Goal: Find specific page/section: Find specific page/section

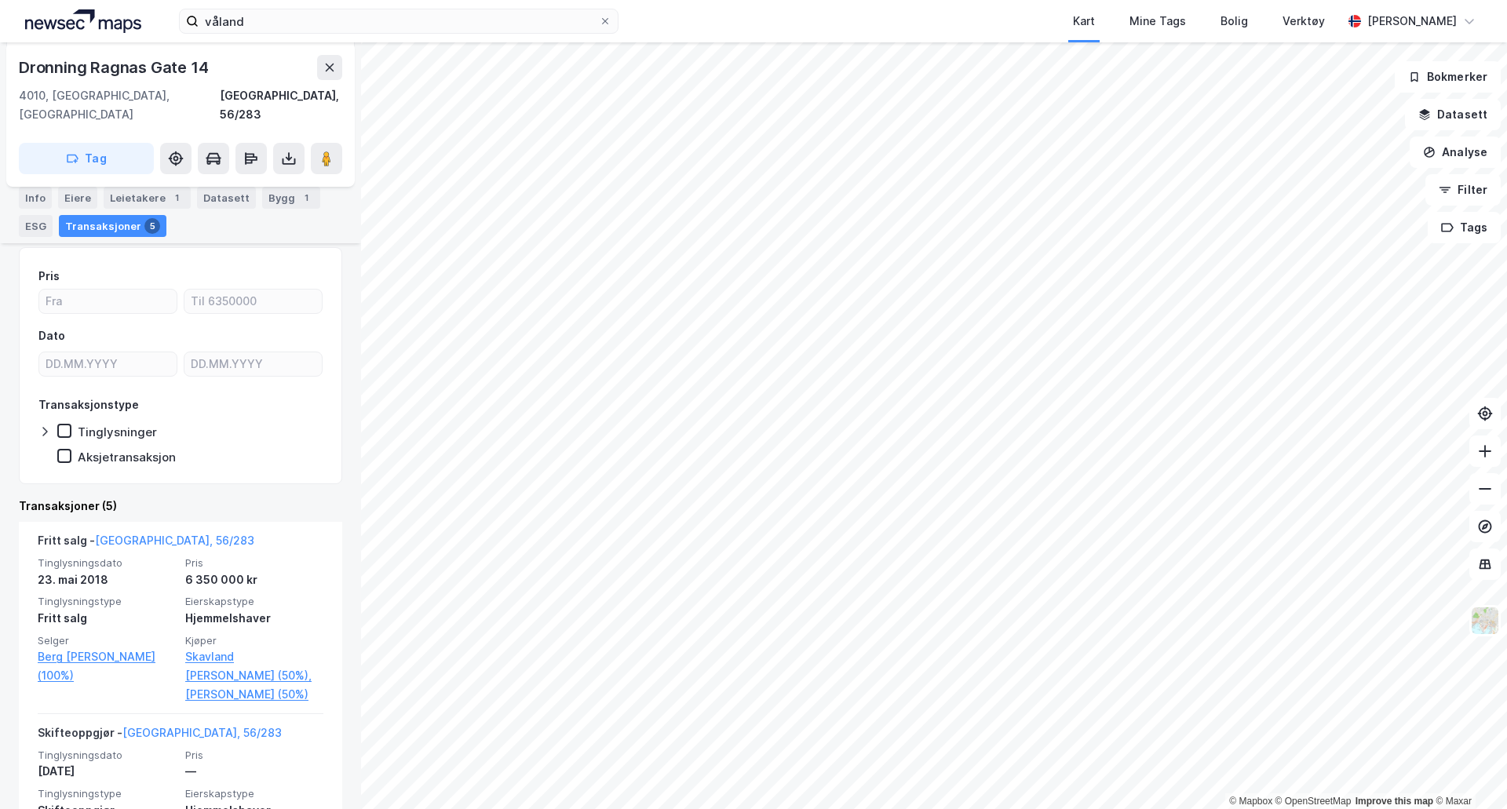
scroll to position [157, 0]
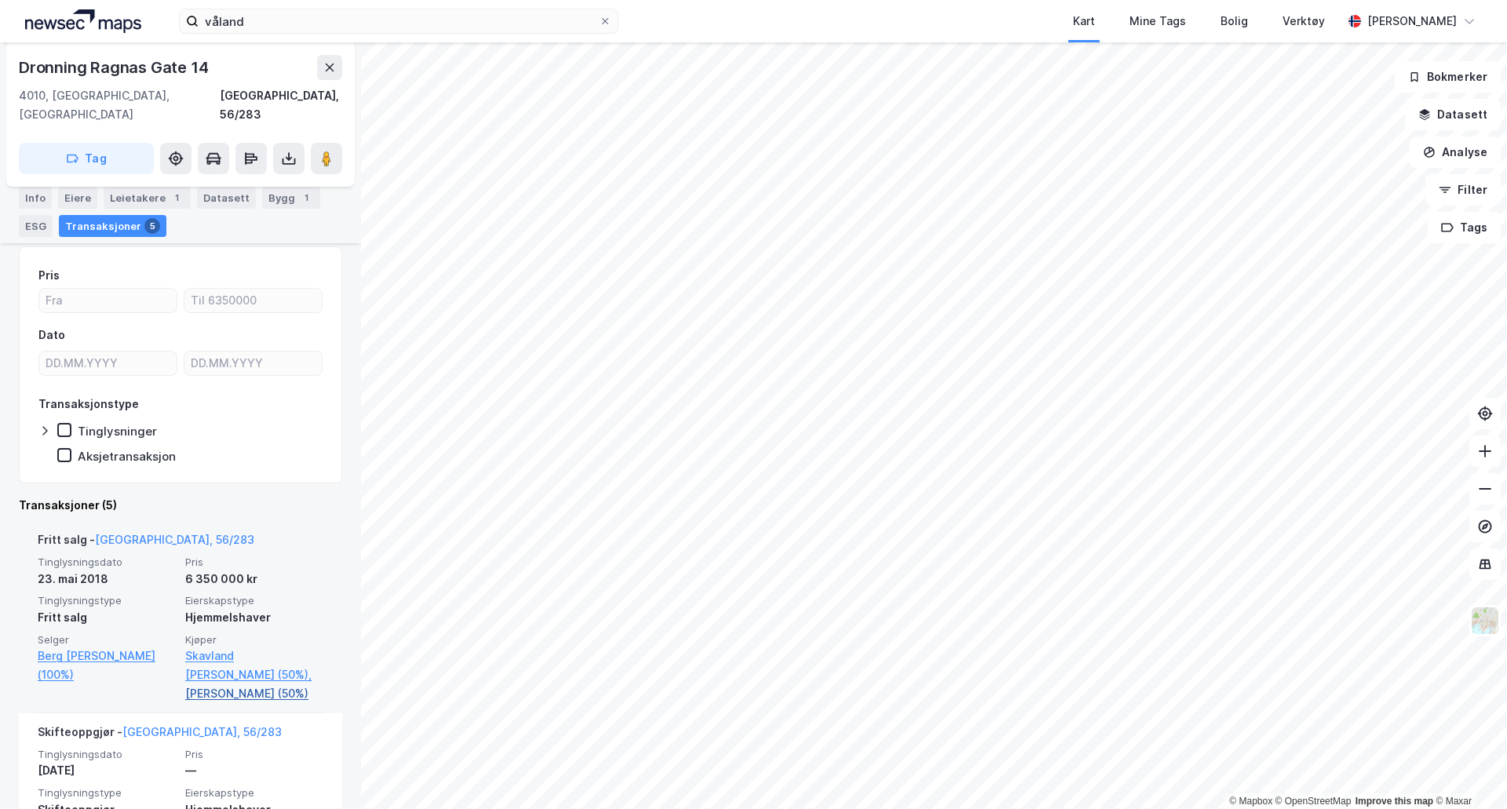
click at [255, 684] on link "[PERSON_NAME] (50%)" at bounding box center [254, 693] width 138 height 19
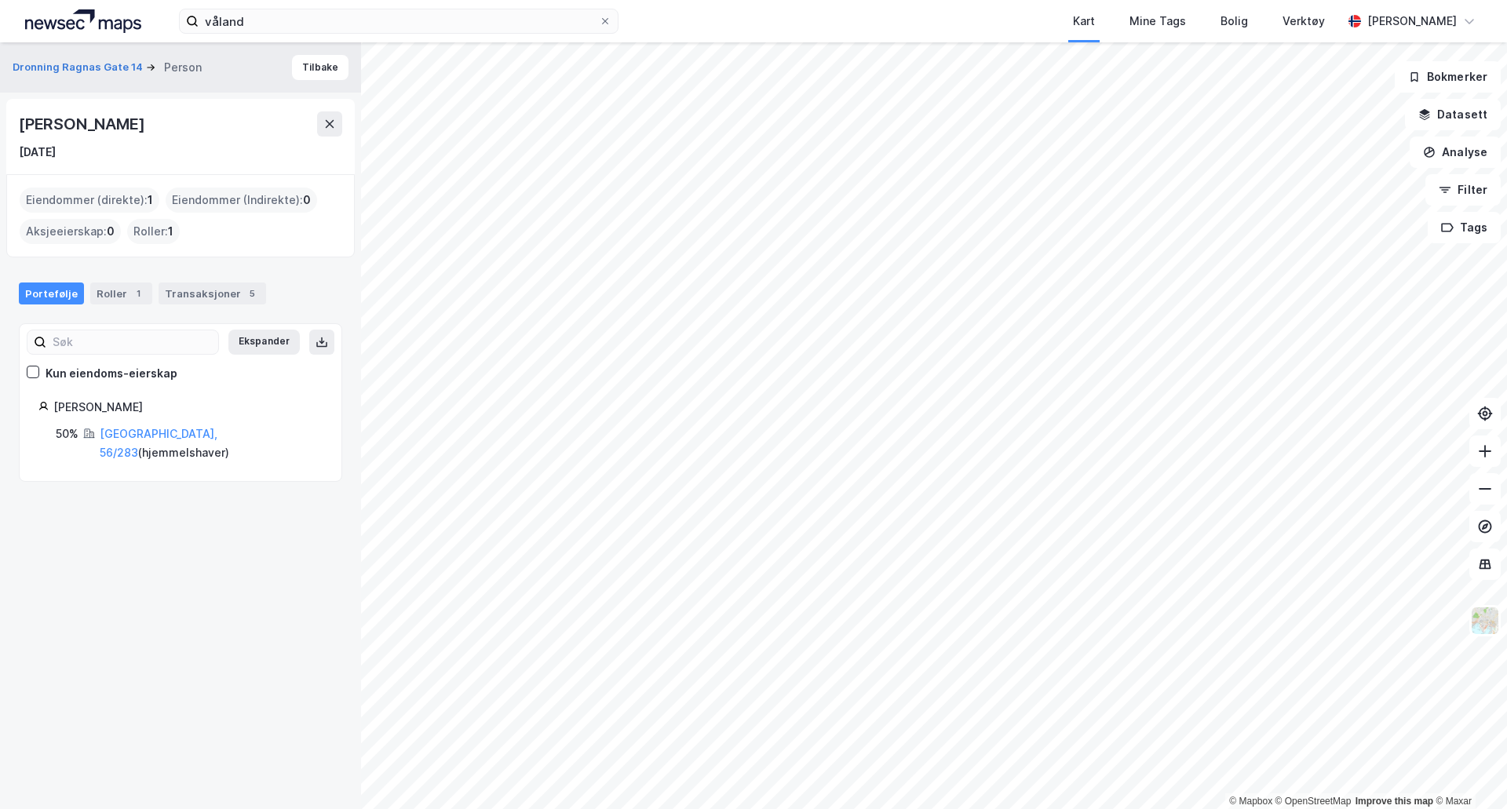
drag, startPoint x: 162, startPoint y: 120, endPoint x: -59, endPoint y: 125, distance: 220.6
click at [0, 125] on html "våland Kart Mine Tags Bolig Verktøy [PERSON_NAME] © Mapbox © OpenStreetMap Impr…" at bounding box center [753, 404] width 1507 height 809
click at [53, 127] on div "[PERSON_NAME]" at bounding box center [83, 123] width 129 height 25
